Goal: Task Accomplishment & Management: Manage account settings

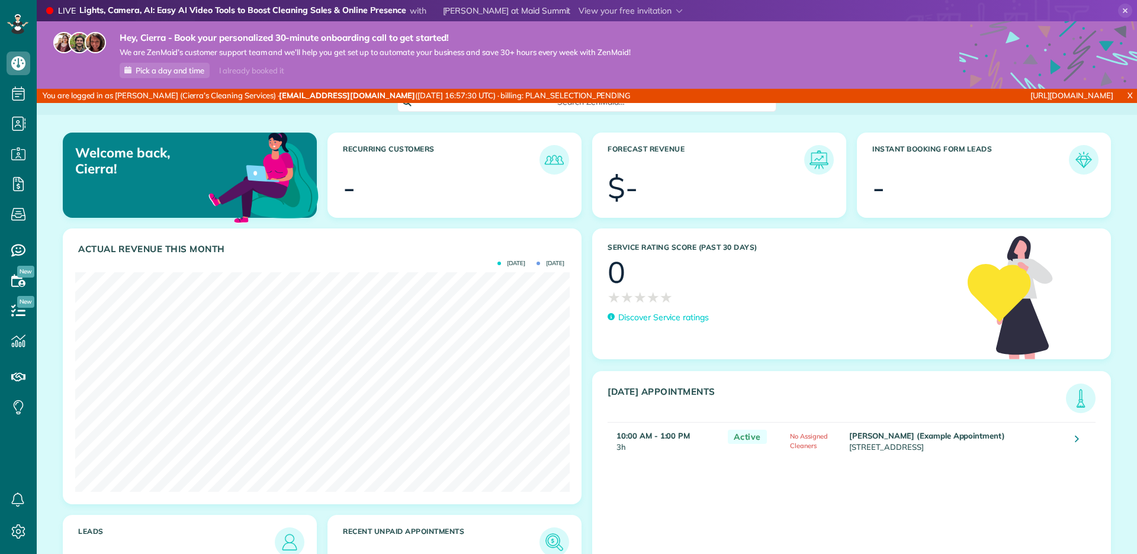
scroll to position [219, 494]
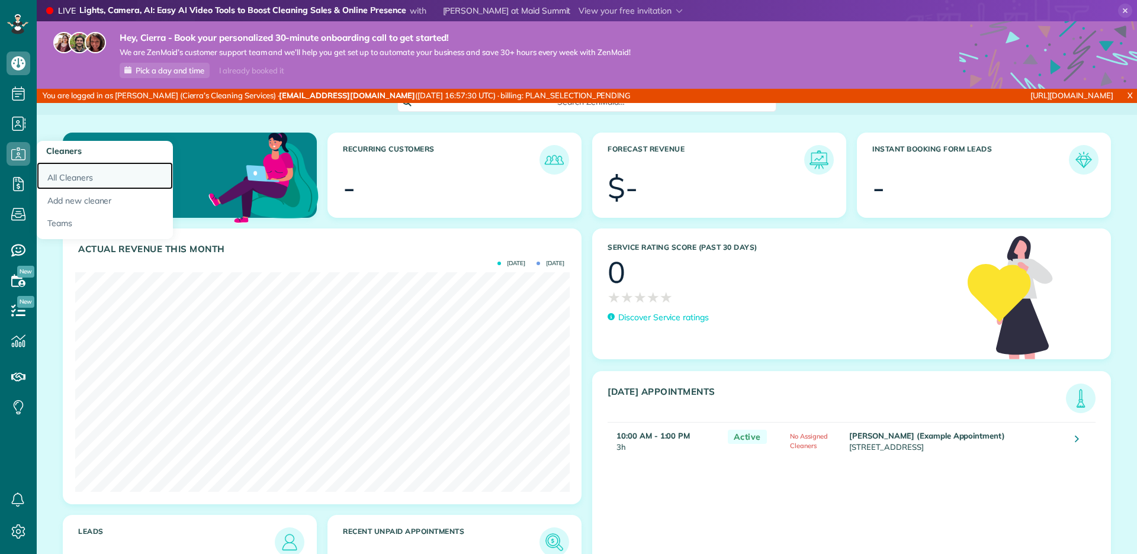
click at [65, 173] on link "All Cleaners" at bounding box center [105, 175] width 136 height 27
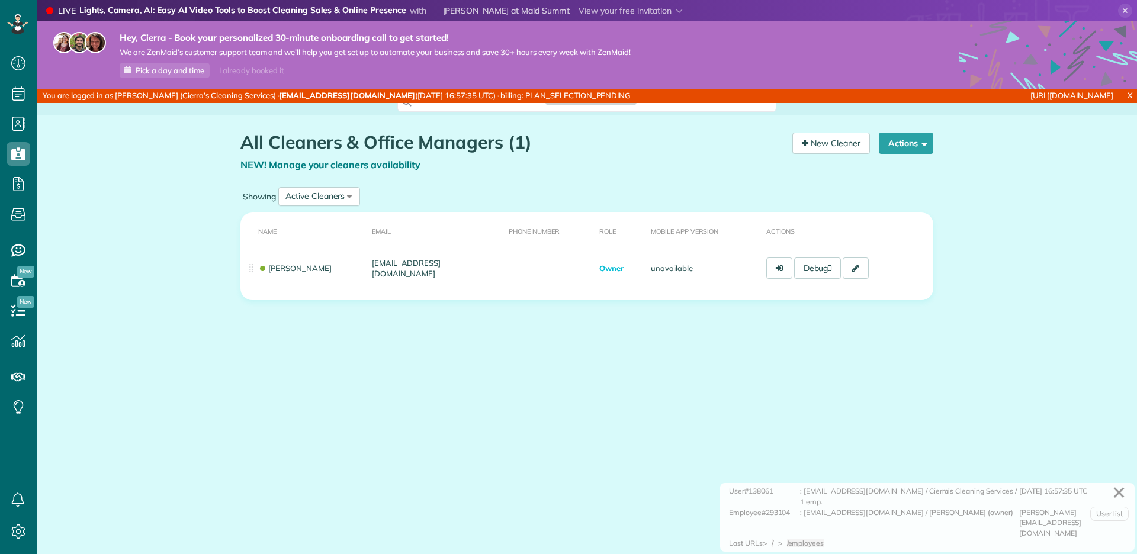
scroll to position [5, 5]
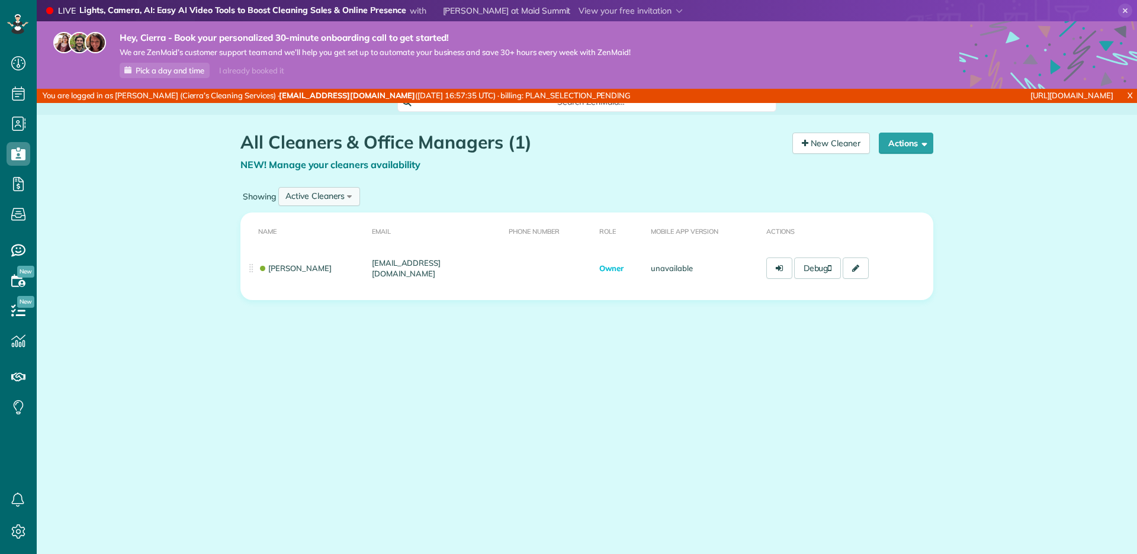
click at [290, 199] on div "Active Cleaners" at bounding box center [315, 196] width 59 height 12
click at [338, 265] on li "Inactive Cleaners" at bounding box center [318, 274] width 77 height 24
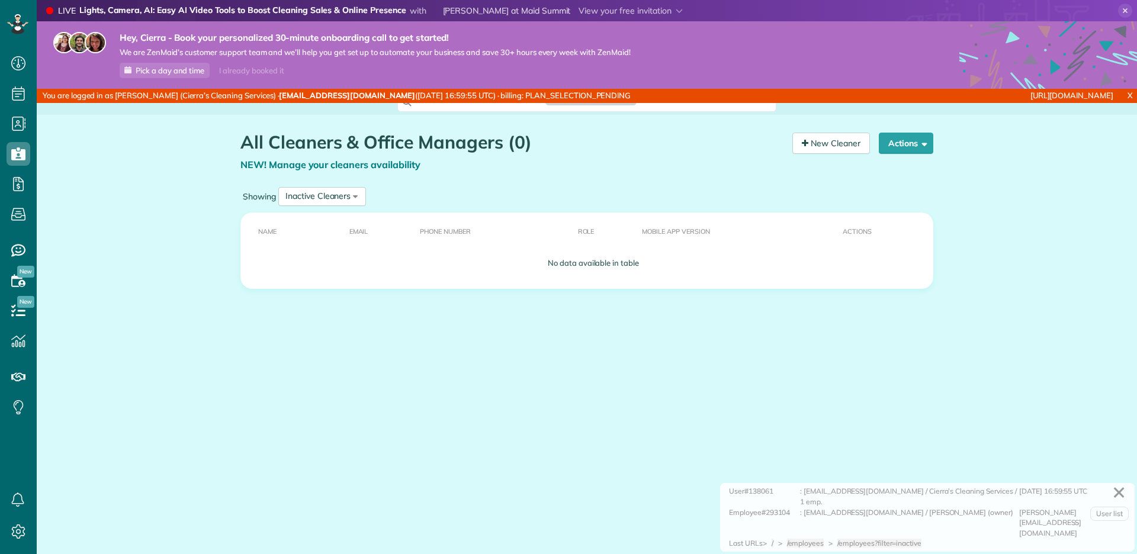
scroll to position [5, 5]
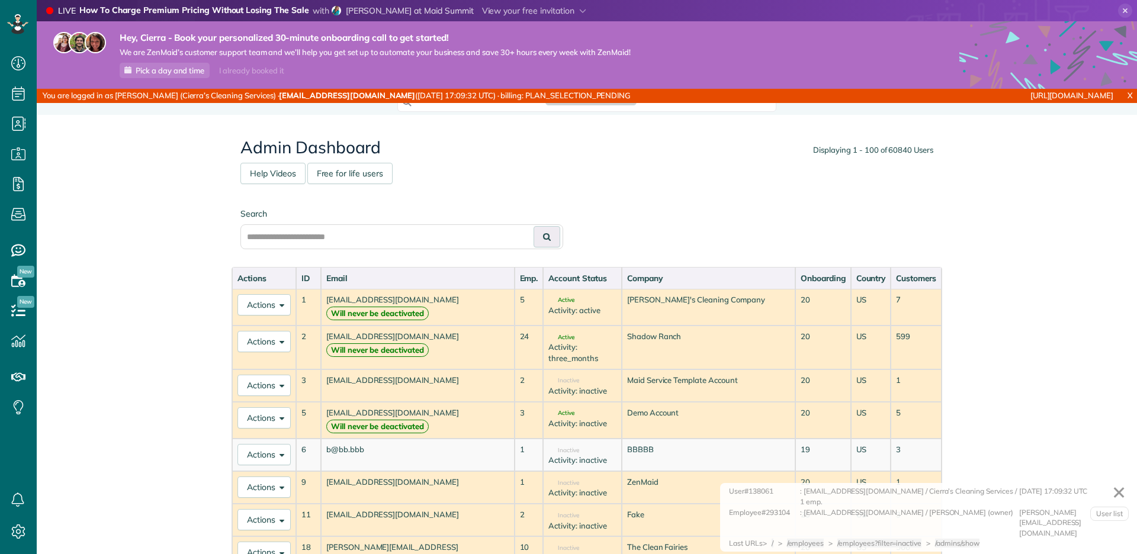
scroll to position [554, 37]
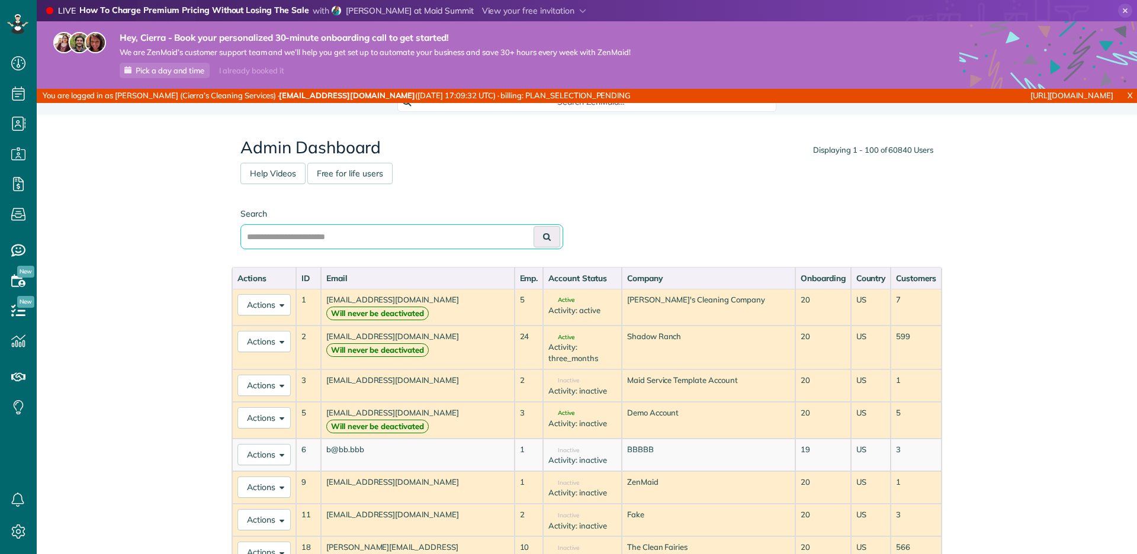
click at [499, 232] on input "text" at bounding box center [401, 236] width 323 height 25
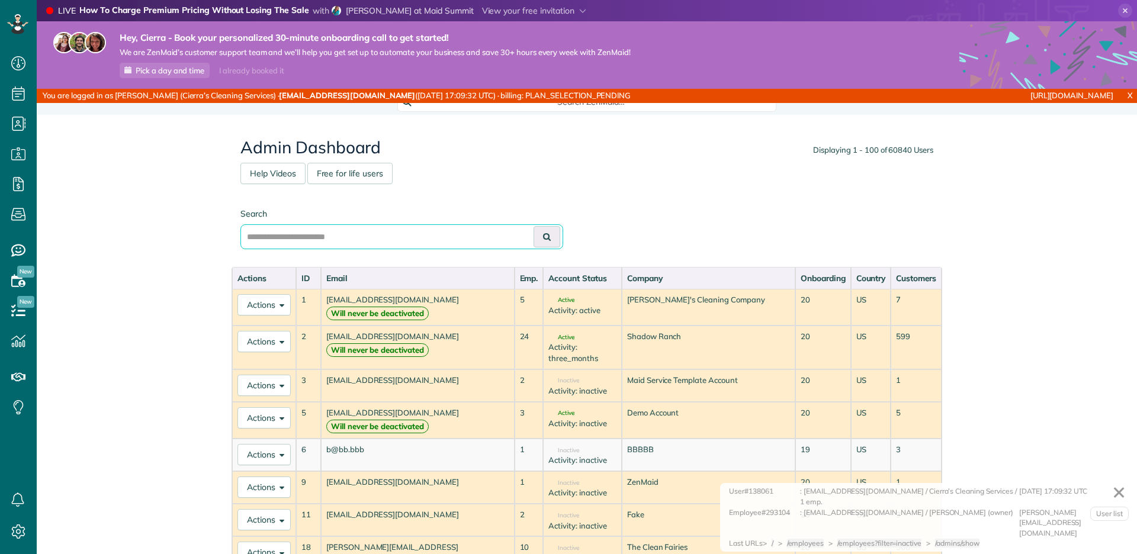
paste input "**********"
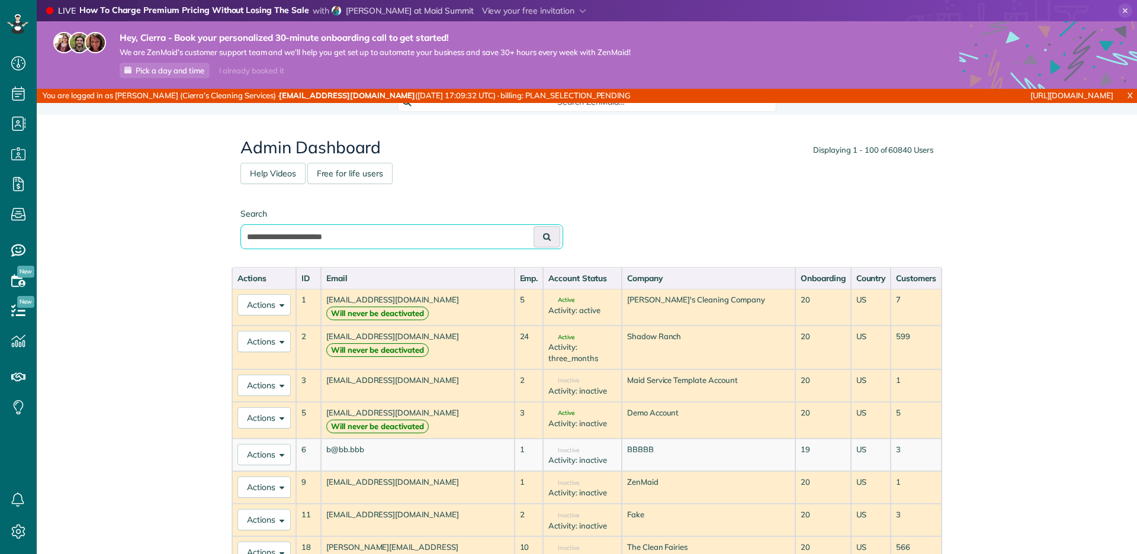
type input "**********"
click at [534, 226] on button at bounding box center [547, 236] width 27 height 21
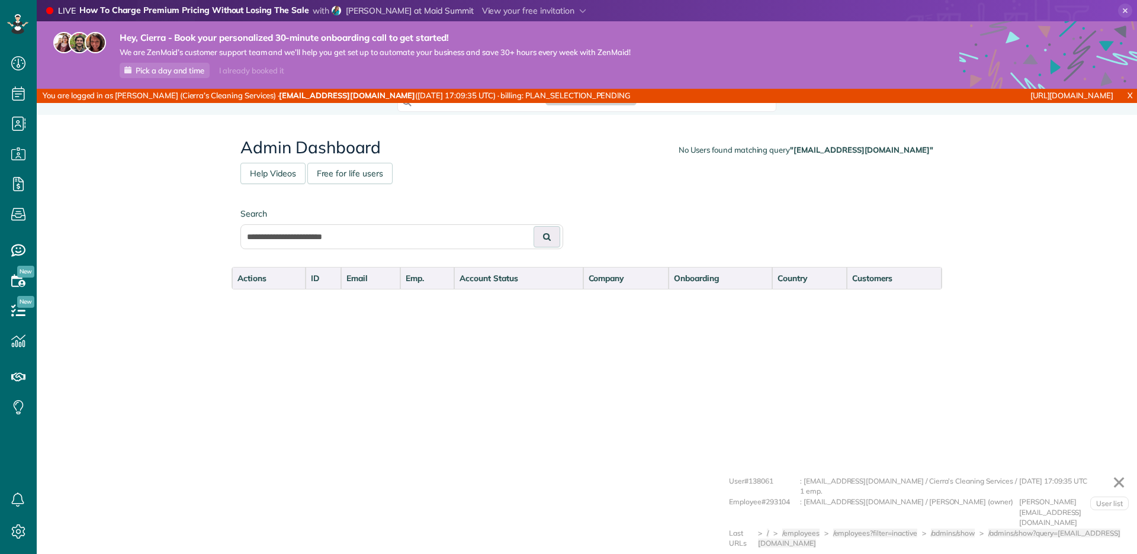
scroll to position [5, 5]
